Goal: Find contact information: Find contact information

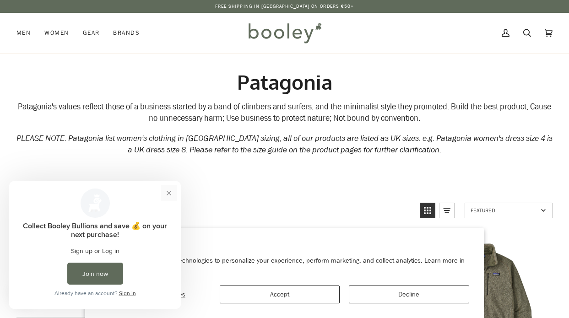
click at [165, 196] on button "Close prompt" at bounding box center [169, 193] width 16 height 16
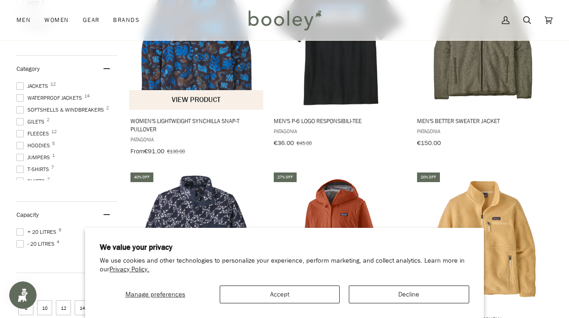
scroll to position [263, 0]
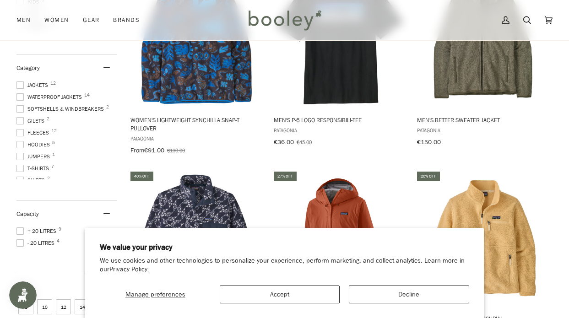
click at [407, 297] on button "Decline" at bounding box center [409, 295] width 120 height 18
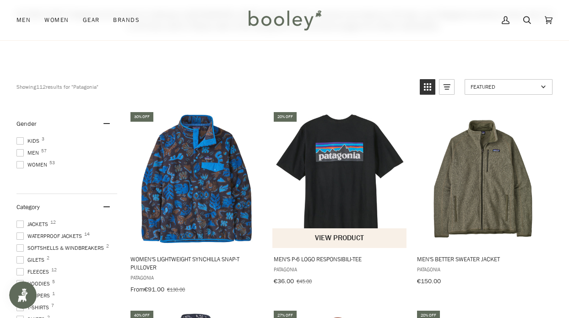
scroll to position [125, 0]
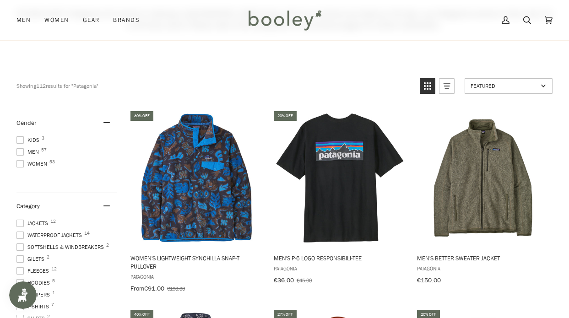
click at [20, 161] on span at bounding box center [19, 163] width 7 height 7
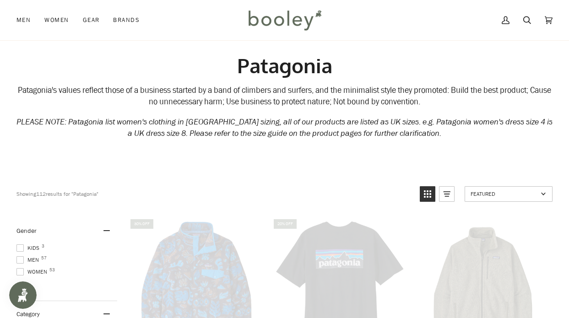
scroll to position [0, 0]
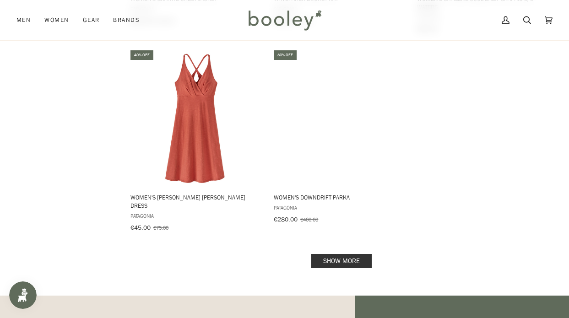
scroll to position [1346, 0]
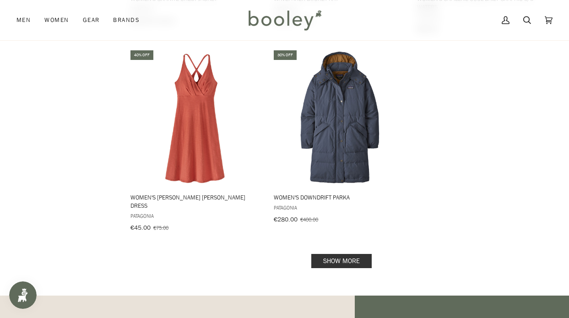
click at [340, 254] on link "Show more" at bounding box center [341, 261] width 60 height 14
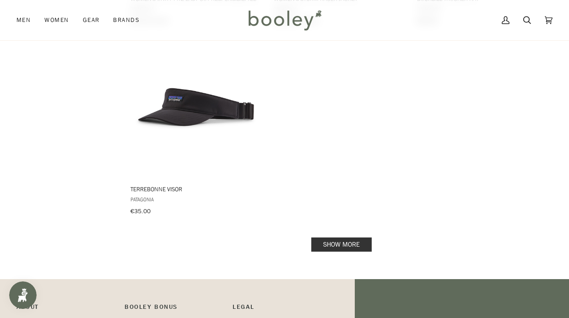
scroll to position [2705, 0]
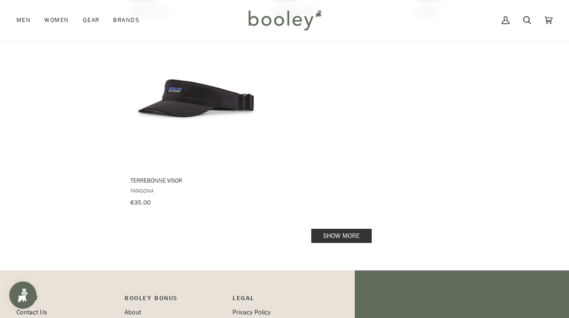
click at [326, 229] on link "Show more" at bounding box center [341, 236] width 60 height 14
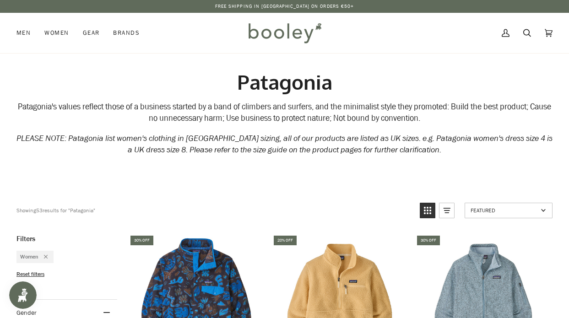
click at [279, 33] on img at bounding box center [285, 33] width 80 height 27
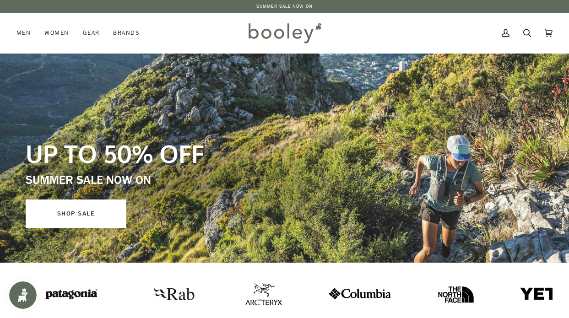
click at [98, 220] on link "SHOP SALE" at bounding box center [76, 214] width 101 height 28
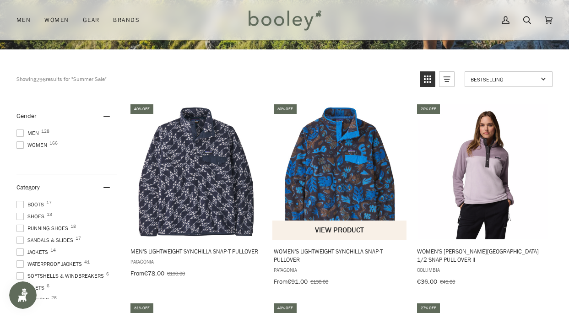
scroll to position [215, 0]
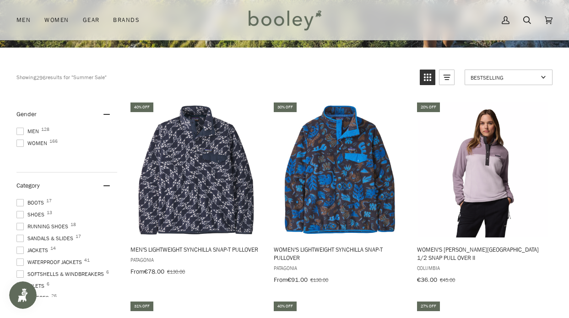
click at [18, 142] on span at bounding box center [19, 143] width 7 height 7
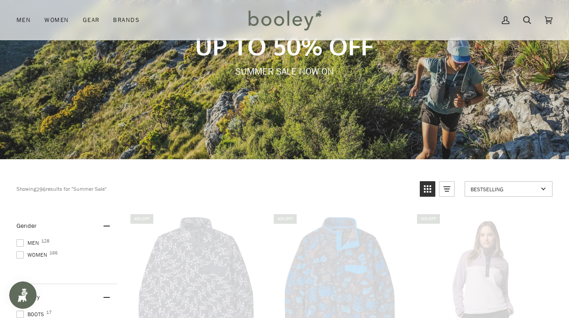
scroll to position [74, 0]
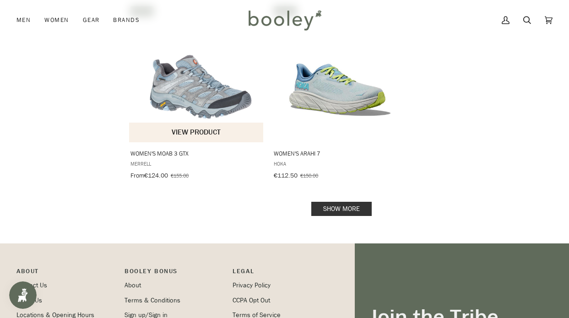
scroll to position [1508, 0]
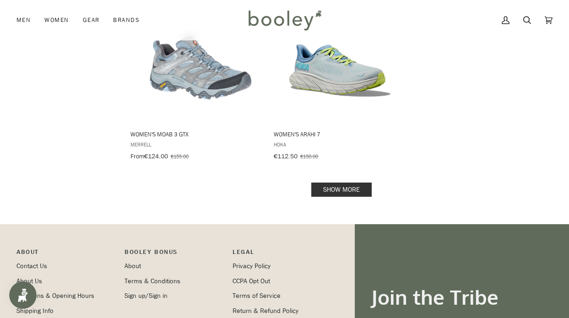
click at [340, 183] on link "Show more" at bounding box center [341, 190] width 60 height 14
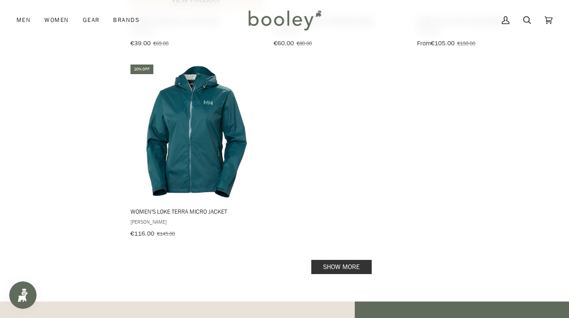
scroll to position [2793, 0]
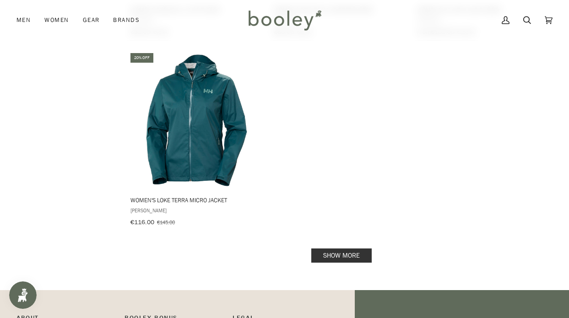
click at [325, 249] on link "Show more" at bounding box center [341, 256] width 60 height 14
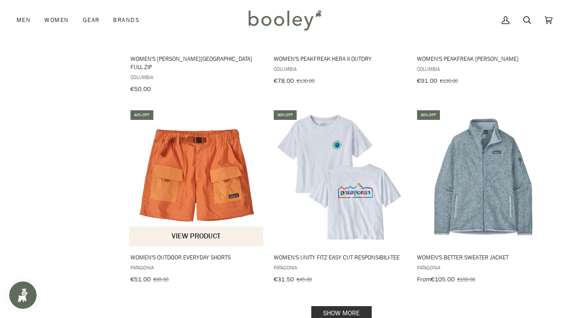
scroll to position [3909, 0]
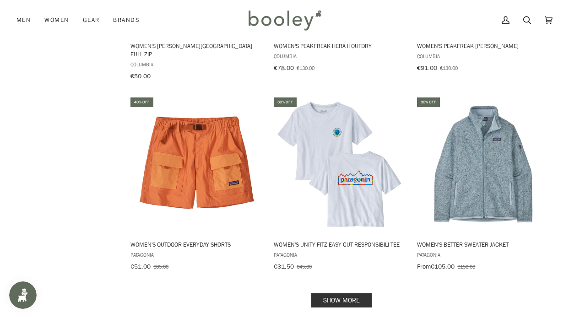
click at [332, 294] on link "Show more" at bounding box center [341, 301] width 60 height 14
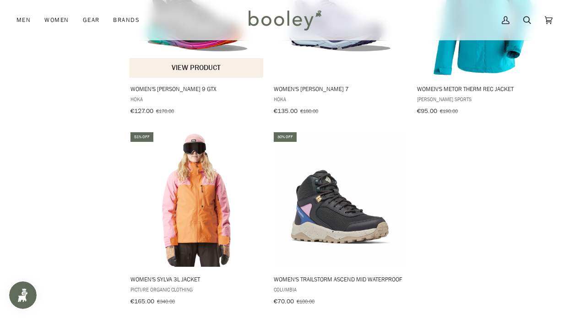
scroll to position [5260, 0]
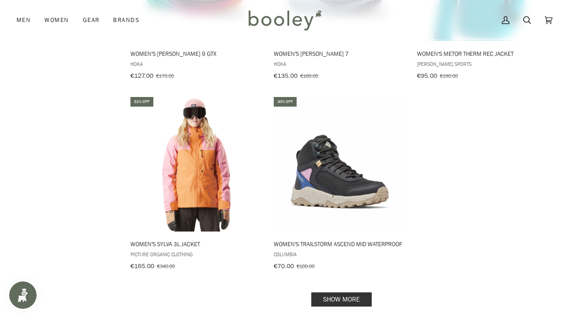
click at [352, 293] on link "Show more" at bounding box center [341, 300] width 60 height 14
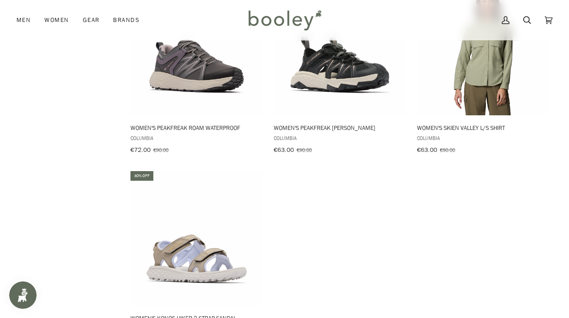
scroll to position [6523, 0]
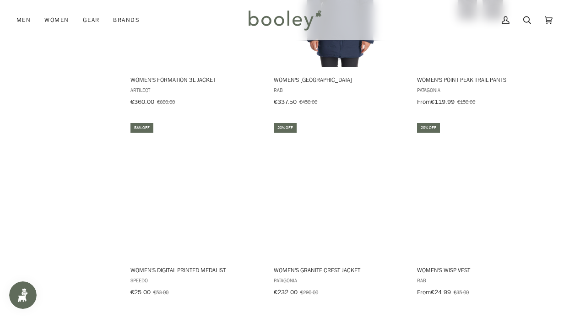
scroll to position [7712, 0]
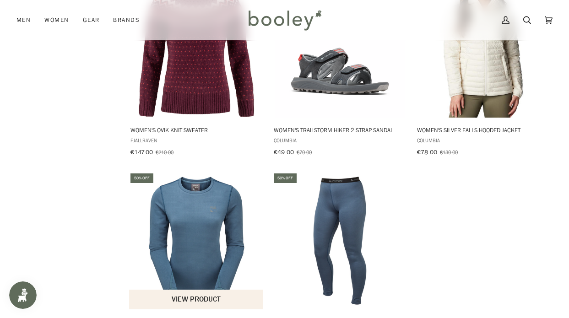
scroll to position [9000, 0]
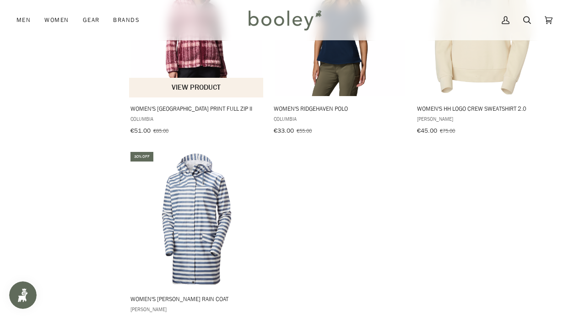
scroll to position [10369, 0]
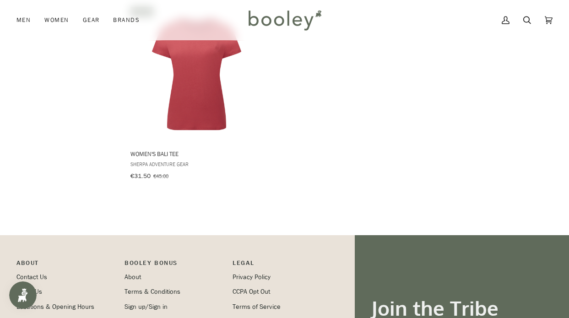
scroll to position [10903, 0]
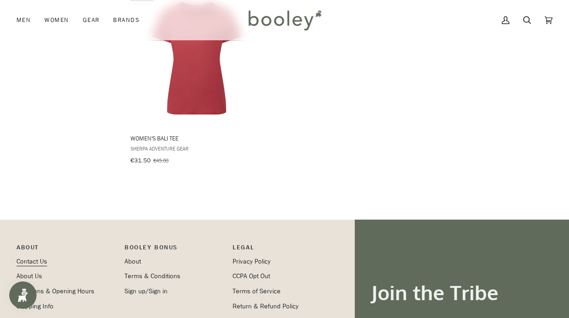
click at [35, 257] on link "Contact Us" at bounding box center [31, 261] width 31 height 9
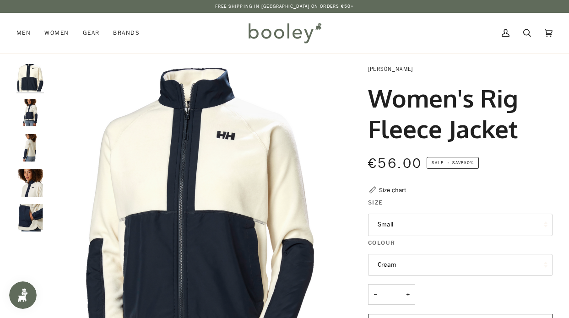
click at [31, 109] on img "Helly Hansen Women's Rig Fleece Jacket Cream - Booley Galway" at bounding box center [29, 112] width 27 height 27
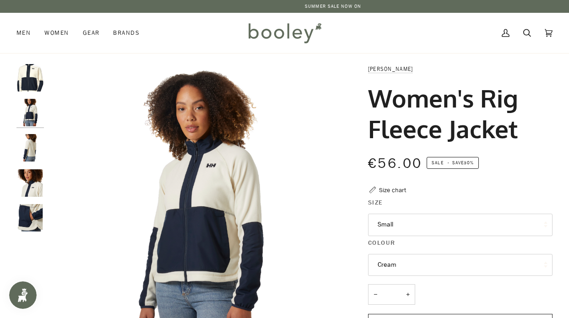
click at [33, 136] on img "Helly Hansen Women's Rig Fleece Jacket Cream - Booley Galway" at bounding box center [29, 147] width 27 height 27
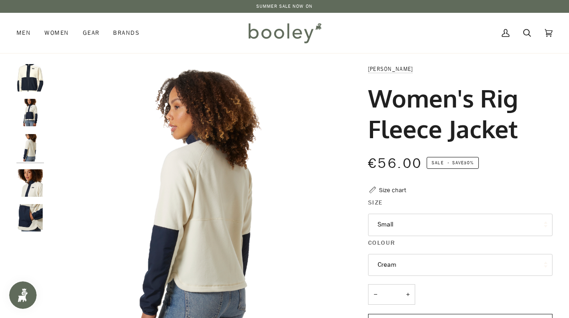
click at [31, 179] on img "Helly Hansen Women's Rig Fleece Jacket Cream - Booley Galway" at bounding box center [29, 182] width 27 height 27
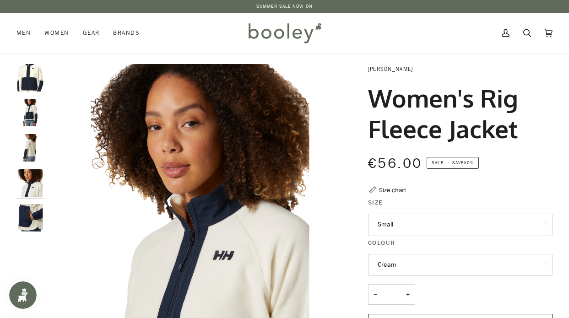
click at [34, 225] on img "Helly Hansen Women's Rig Fleece Jacket Cream - Booley Galway" at bounding box center [29, 217] width 27 height 27
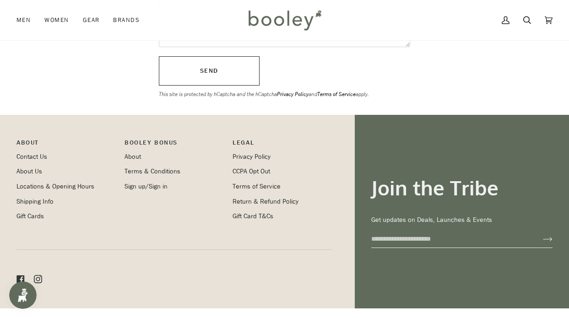
scroll to position [369, 0]
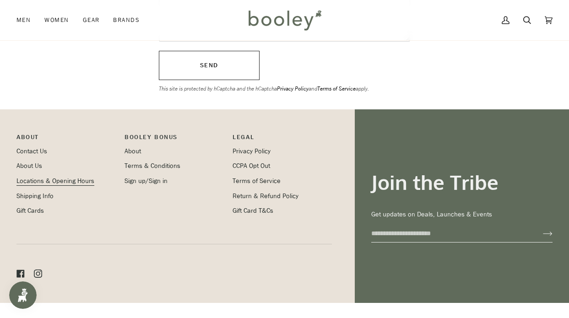
click at [39, 177] on link "Locations & Opening Hours" at bounding box center [55, 181] width 78 height 9
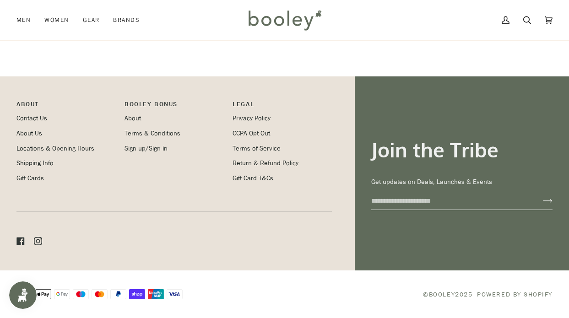
scroll to position [352, 0]
